Goal: Transaction & Acquisition: Purchase product/service

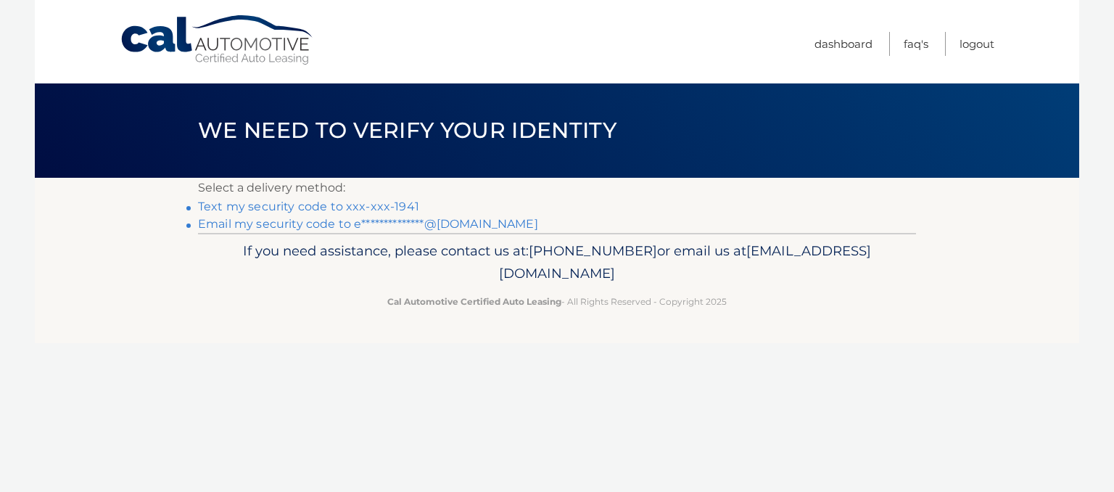
click at [441, 231] on li "**********" at bounding box center [557, 223] width 718 height 17
click at [443, 227] on link "**********" at bounding box center [368, 224] width 340 height 14
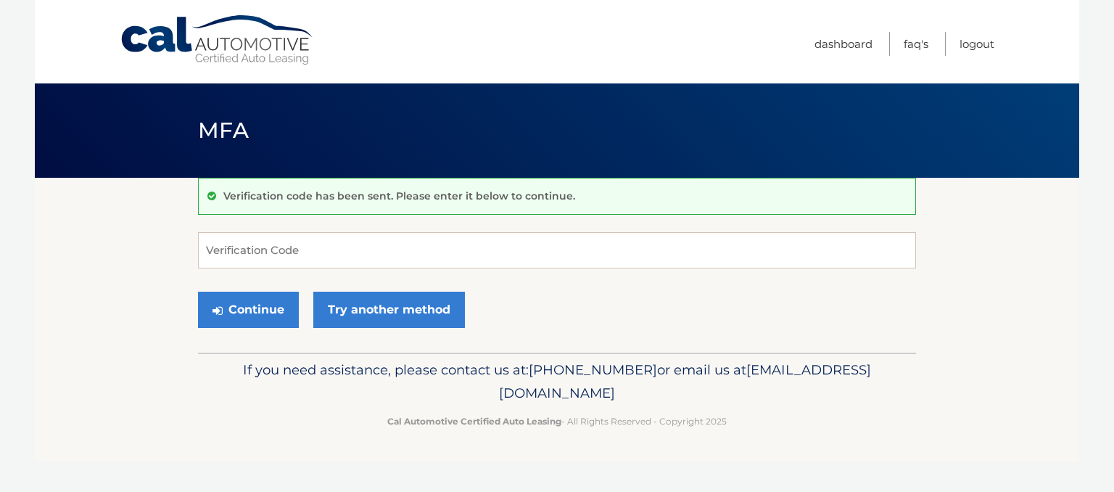
click at [281, 289] on div "Continue Try another method" at bounding box center [557, 310] width 718 height 49
click at [279, 259] on input "Verification Code" at bounding box center [557, 250] width 718 height 36
paste input "368111"
click at [308, 245] on input "368111" at bounding box center [557, 250] width 718 height 36
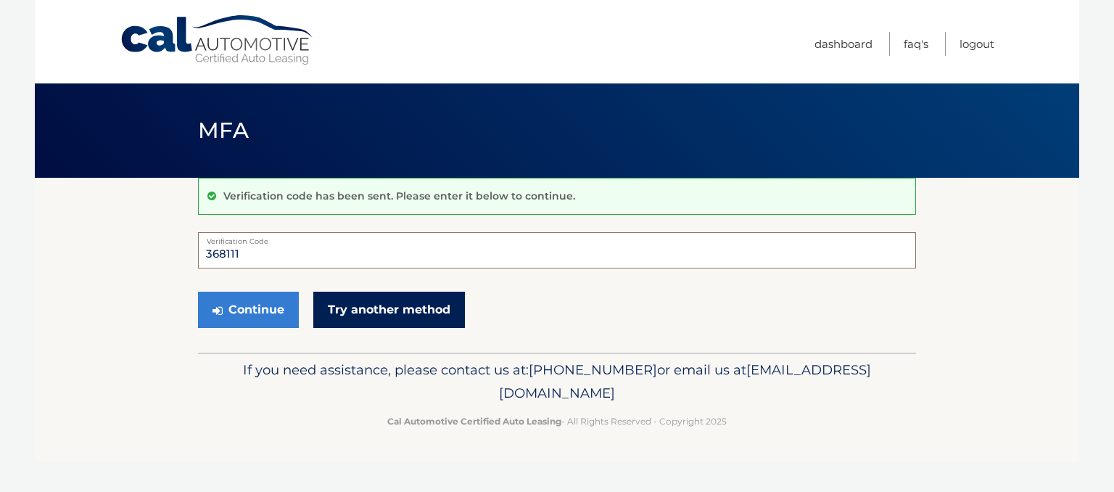
type input "368111"
click at [333, 311] on link "Try another method" at bounding box center [389, 310] width 152 height 36
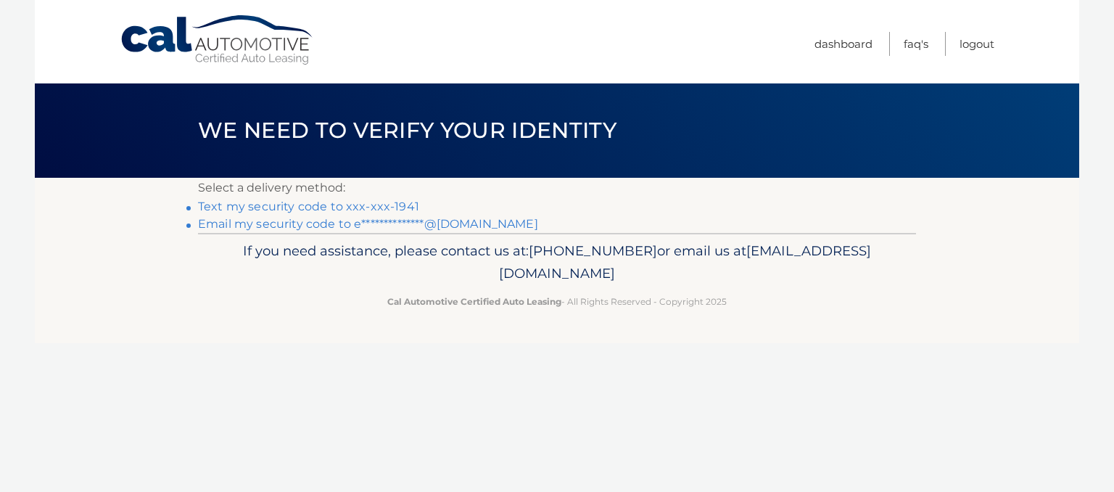
click at [326, 225] on link "**********" at bounding box center [368, 224] width 340 height 14
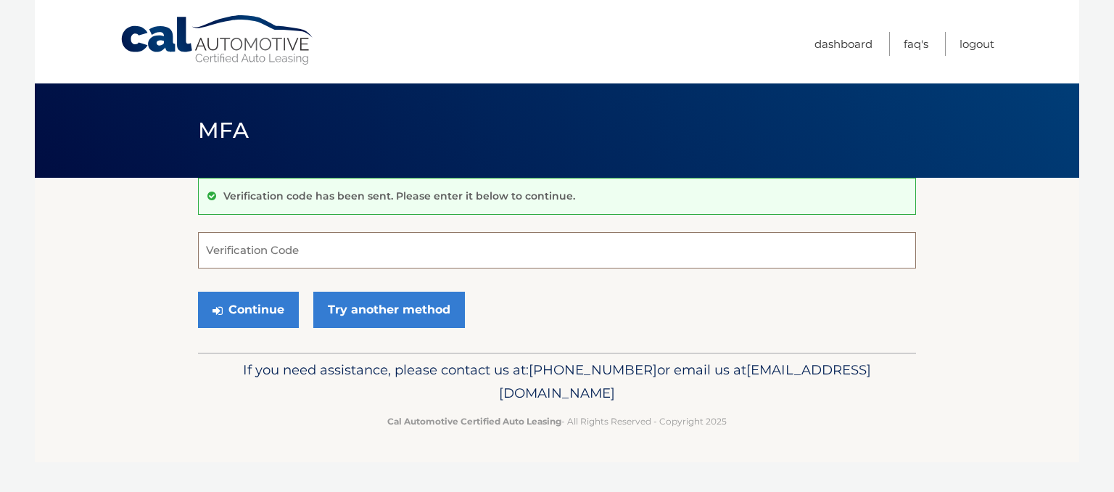
click at [257, 254] on input "Verification Code" at bounding box center [557, 250] width 718 height 36
paste input "696905"
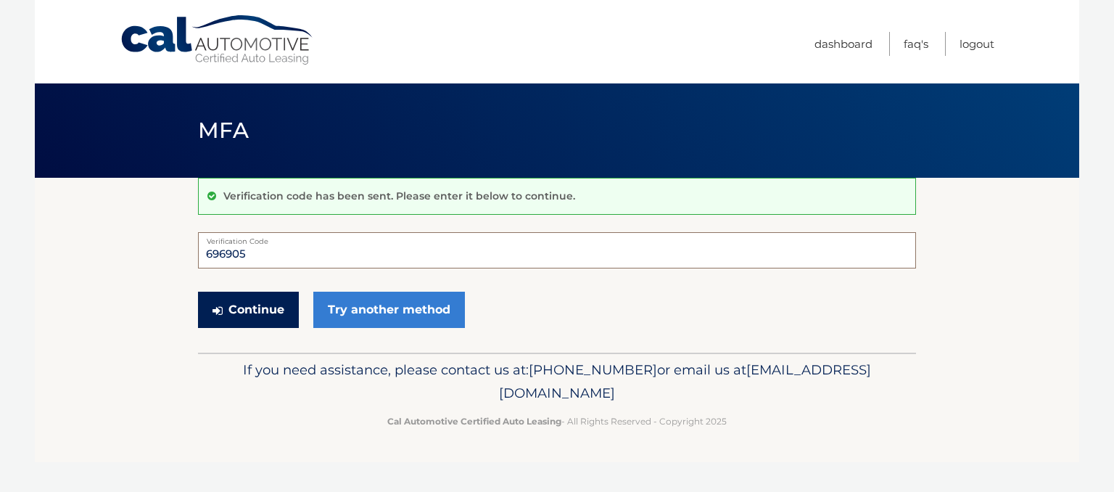
type input "696905"
click at [280, 294] on button "Continue" at bounding box center [248, 310] width 101 height 36
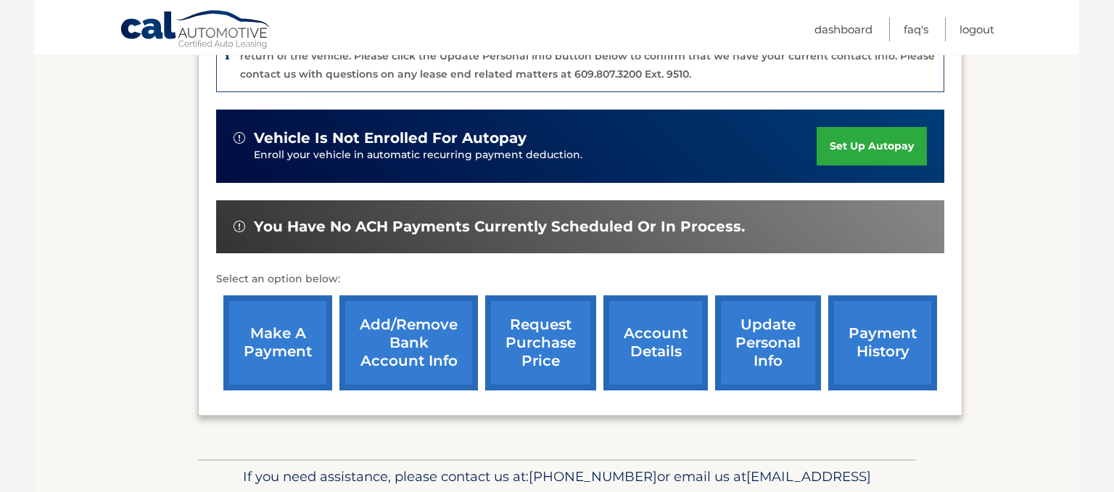
scroll to position [459, 0]
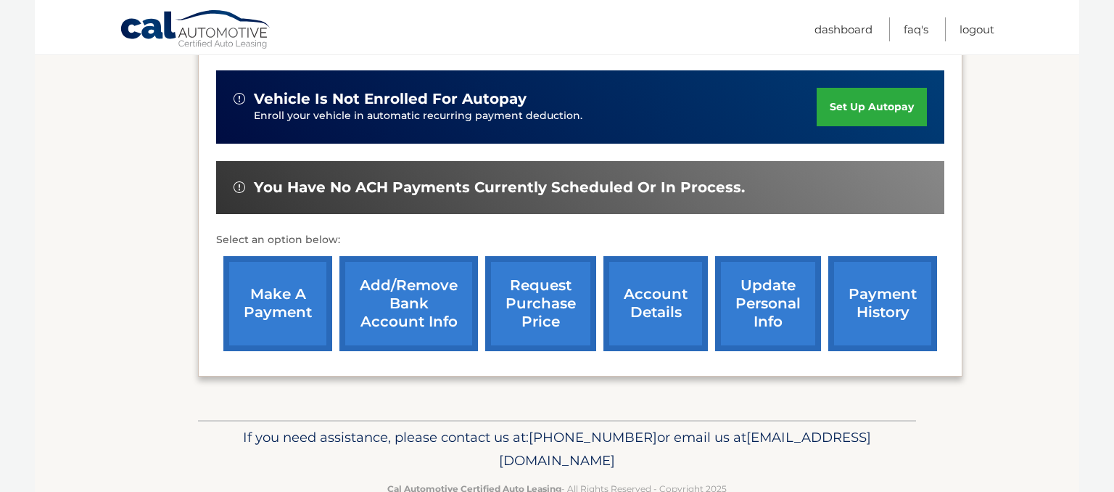
click at [285, 292] on link "make a payment" at bounding box center [277, 303] width 109 height 95
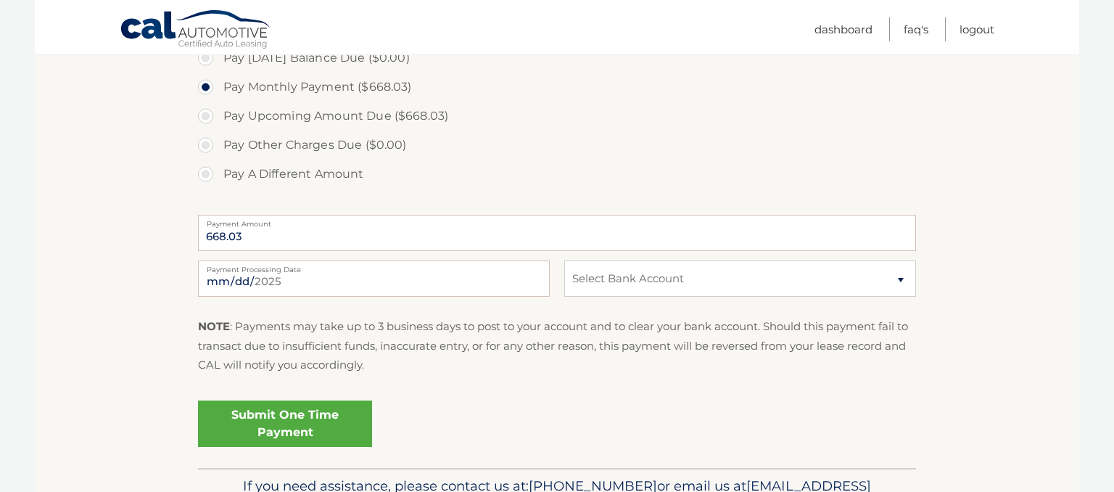
scroll to position [459, 0]
click at [531, 271] on input "[DATE]" at bounding box center [374, 278] width 352 height 36
click at [532, 289] on input "[DATE]" at bounding box center [374, 278] width 352 height 36
click at [532, 283] on input "[DATE]" at bounding box center [374, 278] width 352 height 36
click at [564, 260] on select "Select Bank Account Checking NAVY FEDERAL CREDIT UNION *****4481 Checking NAVY …" at bounding box center [740, 278] width 352 height 36
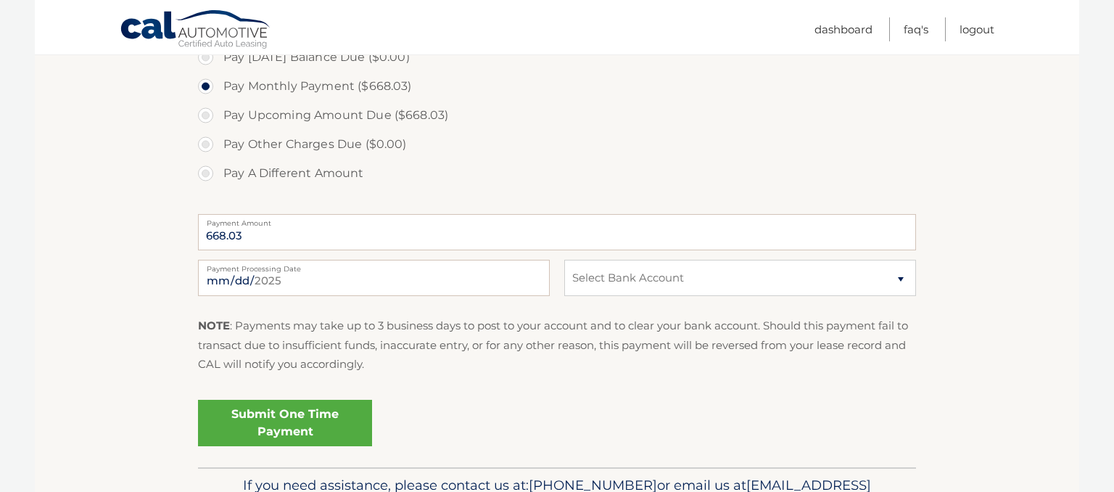
click at [582, 153] on label "Pay Other Charges Due ($0.00)" at bounding box center [557, 144] width 718 height 29
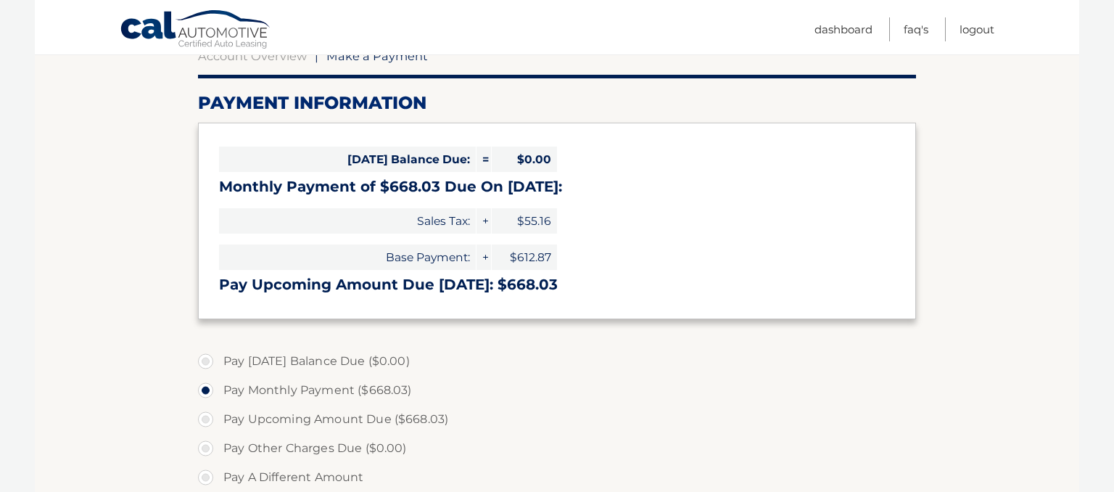
scroll to position [76, 0]
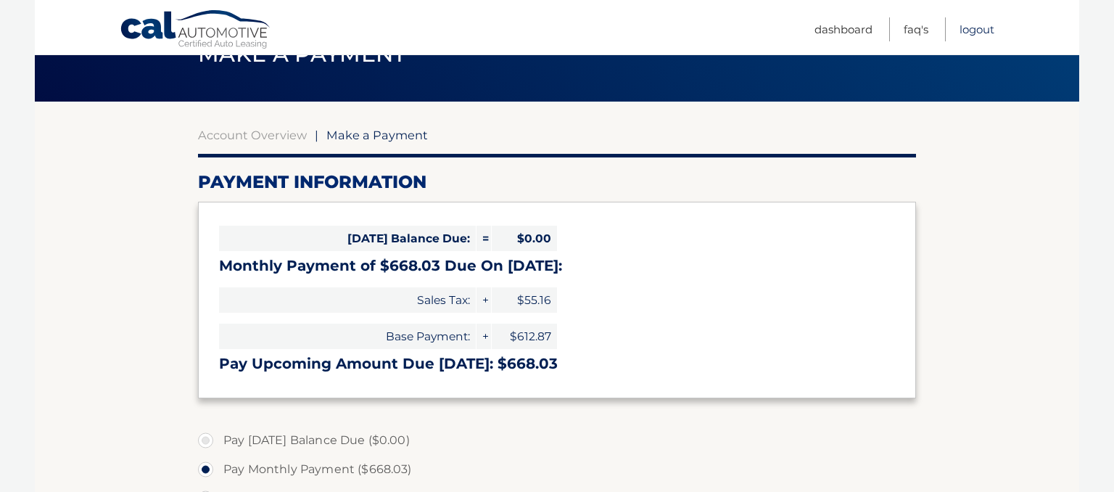
click at [962, 25] on link "Logout" at bounding box center [976, 29] width 35 height 24
